Goal: Use online tool/utility

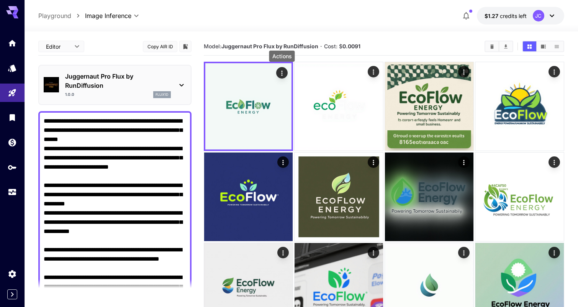
scroll to position [29, 0]
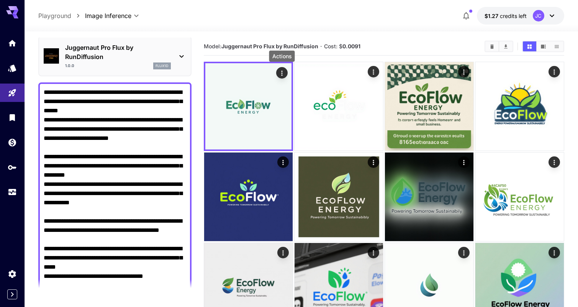
click at [405, 29] on div at bounding box center [301, 26] width 553 height 9
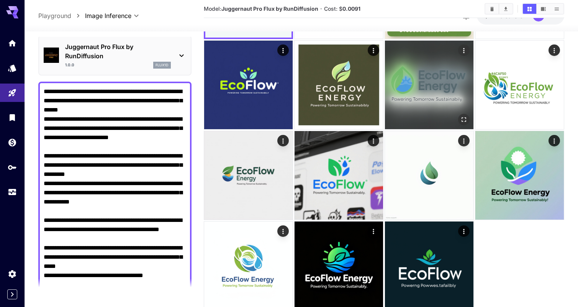
scroll to position [138, 0]
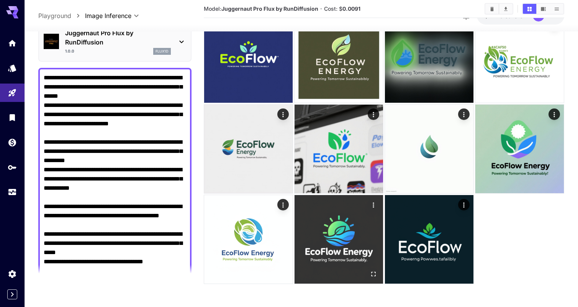
click at [354, 220] on img at bounding box center [339, 239] width 88 height 88
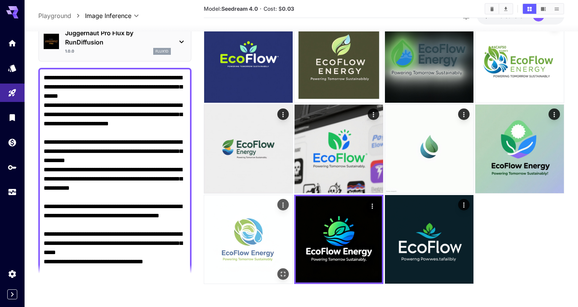
click at [242, 223] on img at bounding box center [248, 239] width 88 height 88
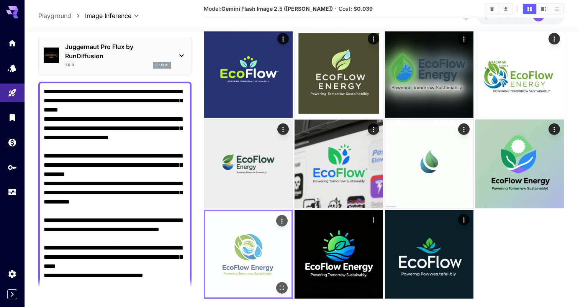
scroll to position [124, 0]
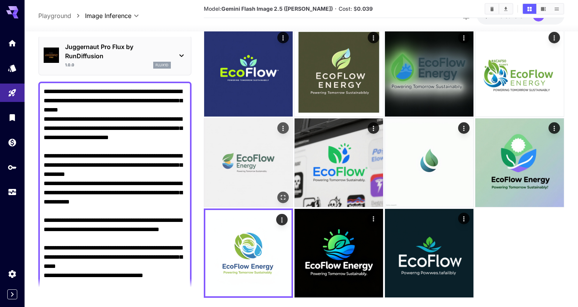
click at [258, 178] on img at bounding box center [248, 162] width 88 height 88
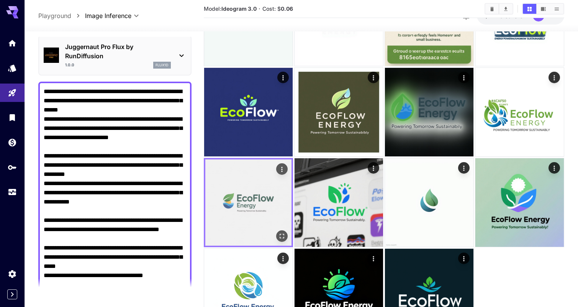
scroll to position [138, 0]
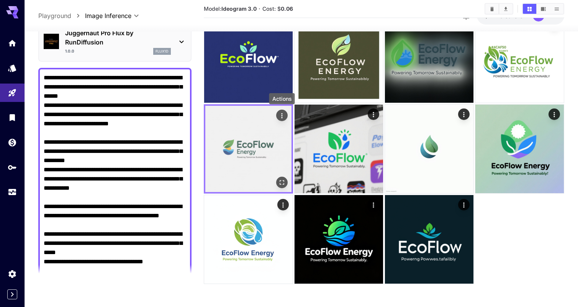
click at [279, 113] on icon "Actions" at bounding box center [282, 116] width 8 height 8
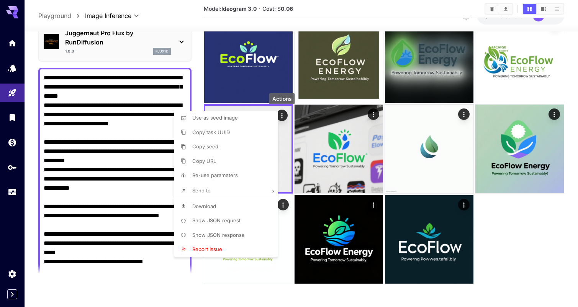
click at [290, 149] on div at bounding box center [289, 153] width 578 height 307
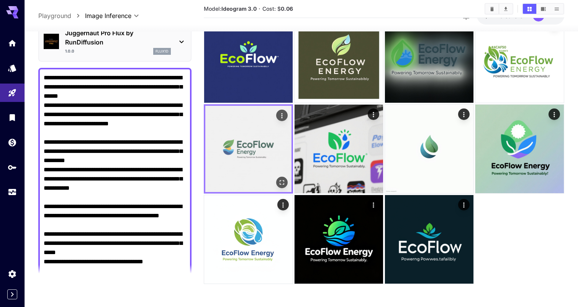
click at [283, 150] on img at bounding box center [248, 149] width 86 height 86
click at [281, 180] on icon "Open in fullscreen" at bounding box center [282, 182] width 8 height 8
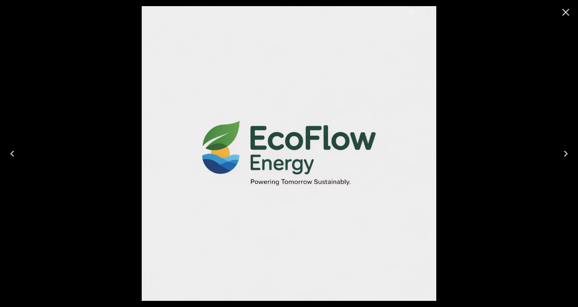
click at [445, 131] on div at bounding box center [289, 153] width 578 height 307
click at [569, 9] on icon "Close" at bounding box center [566, 12] width 12 height 12
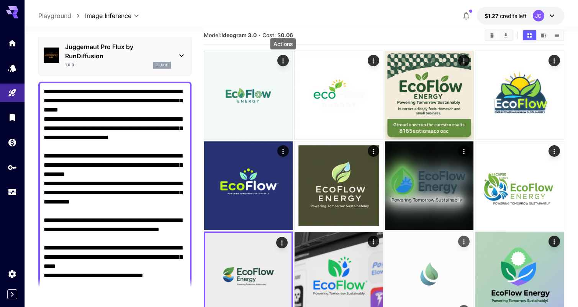
scroll to position [0, 0]
